Goal: Book appointment/travel/reservation

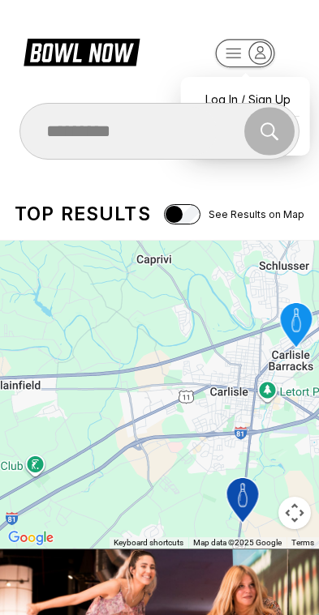
click at [302, 145] on div "Find and book your next bowling session Search" at bounding box center [159, 131] width 319 height 57
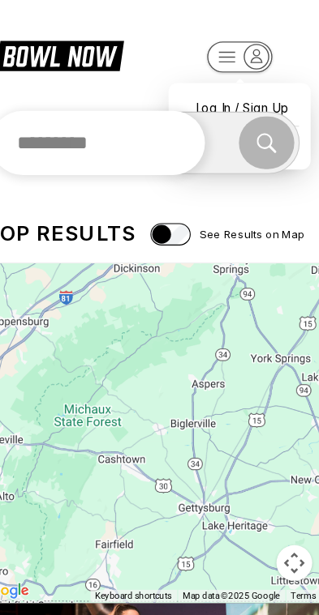
click at [186, 133] on input "text" at bounding box center [116, 131] width 195 height 58
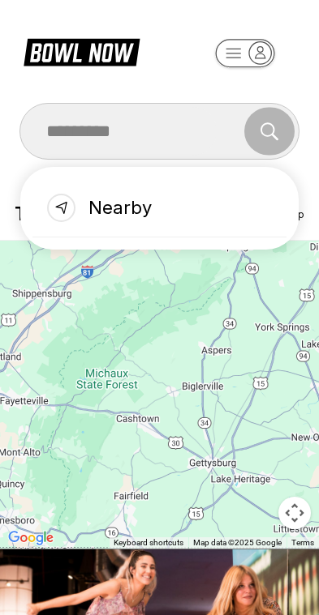
click at [307, 151] on div "Find and book your next bowling session Search Nearby" at bounding box center [159, 131] width 319 height 57
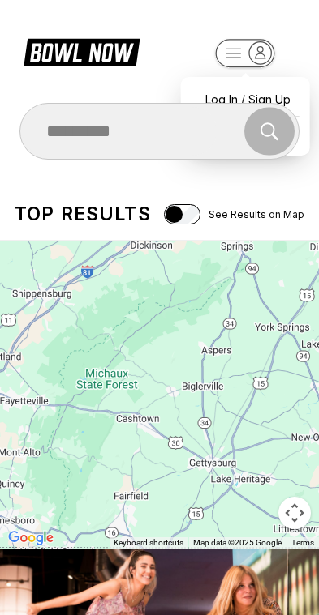
click at [300, 137] on div "Find and book your next bowling session Search" at bounding box center [159, 131] width 319 height 57
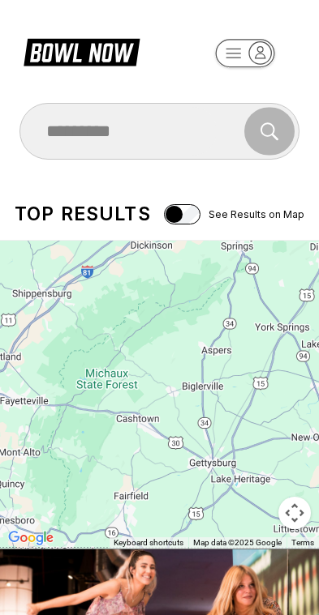
click at [297, 139] on div "Search" at bounding box center [159, 131] width 279 height 49
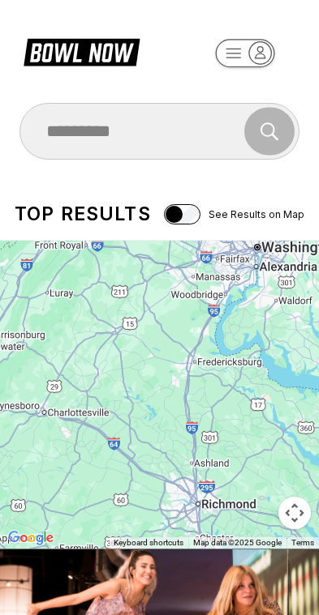
scroll to position [15, 0]
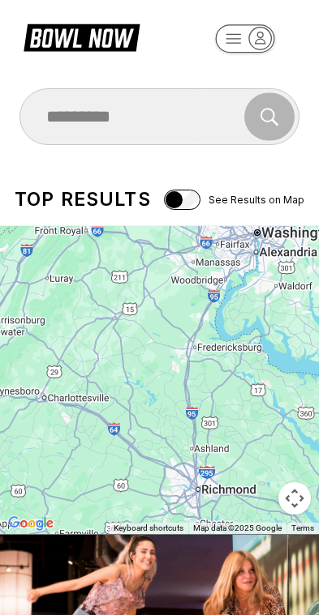
click at [84, 36] on icon at bounding box center [82, 36] width 116 height 31
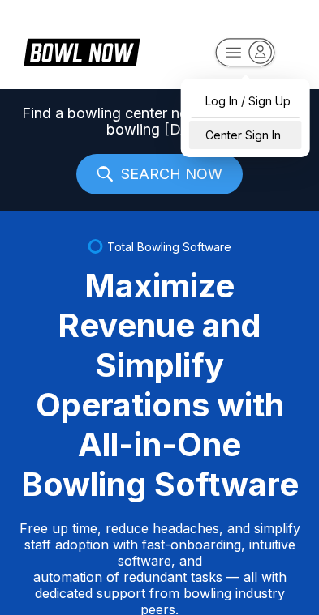
click at [244, 148] on div "Center Sign In" at bounding box center [245, 135] width 113 height 28
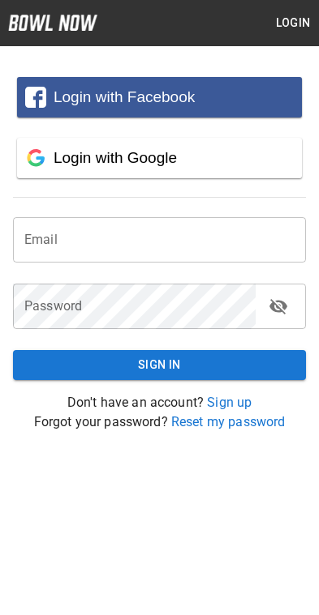
click at [260, 160] on div "Login with Google" at bounding box center [174, 158] width 240 height 18
click at [63, 149] on span "Login with Google" at bounding box center [115, 157] width 123 height 17
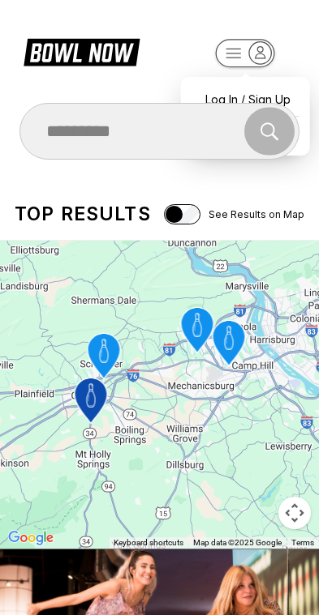
click at [282, 195] on div "Top results See Results on Map" at bounding box center [159, 214] width 319 height 52
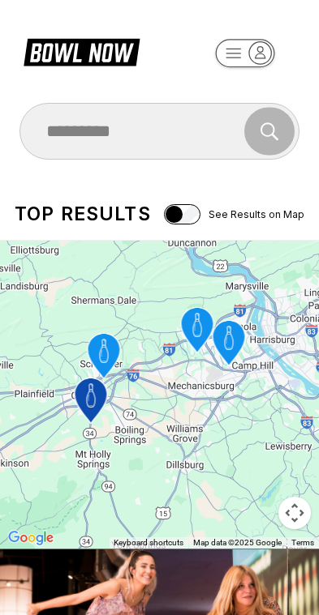
click at [105, 47] on icon at bounding box center [93, 53] width 41 height 19
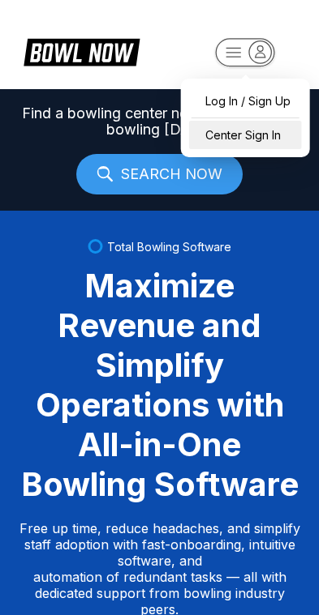
click at [246, 131] on div "Center Sign In" at bounding box center [245, 135] width 113 height 28
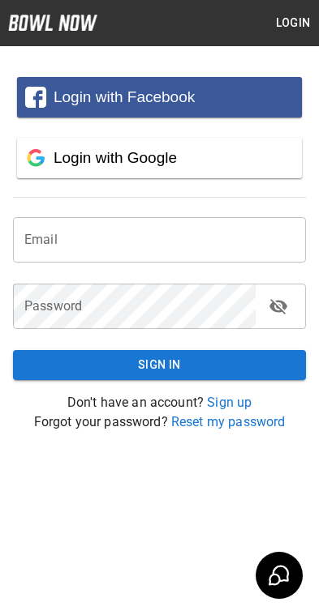
click at [232, 163] on div "Login with Google" at bounding box center [174, 158] width 240 height 18
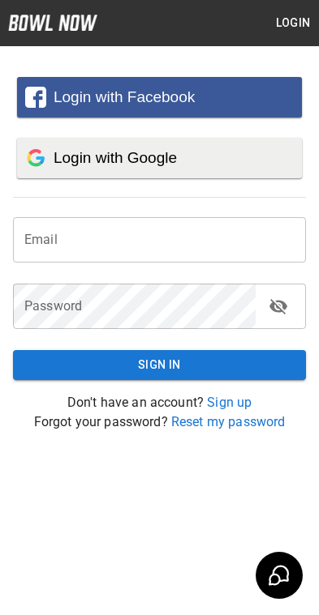
click at [305, 19] on button "Login" at bounding box center [293, 23] width 52 height 30
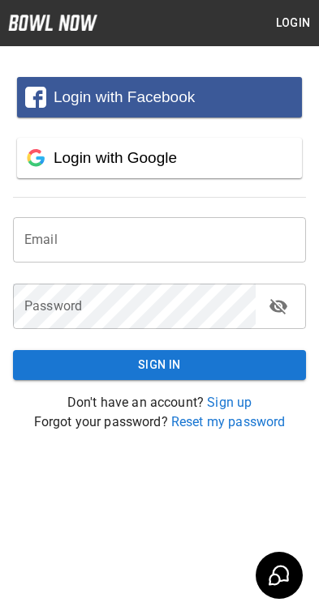
click at [220, 161] on div "Login with Google" at bounding box center [174, 158] width 240 height 18
